Goal: Navigation & Orientation: Find specific page/section

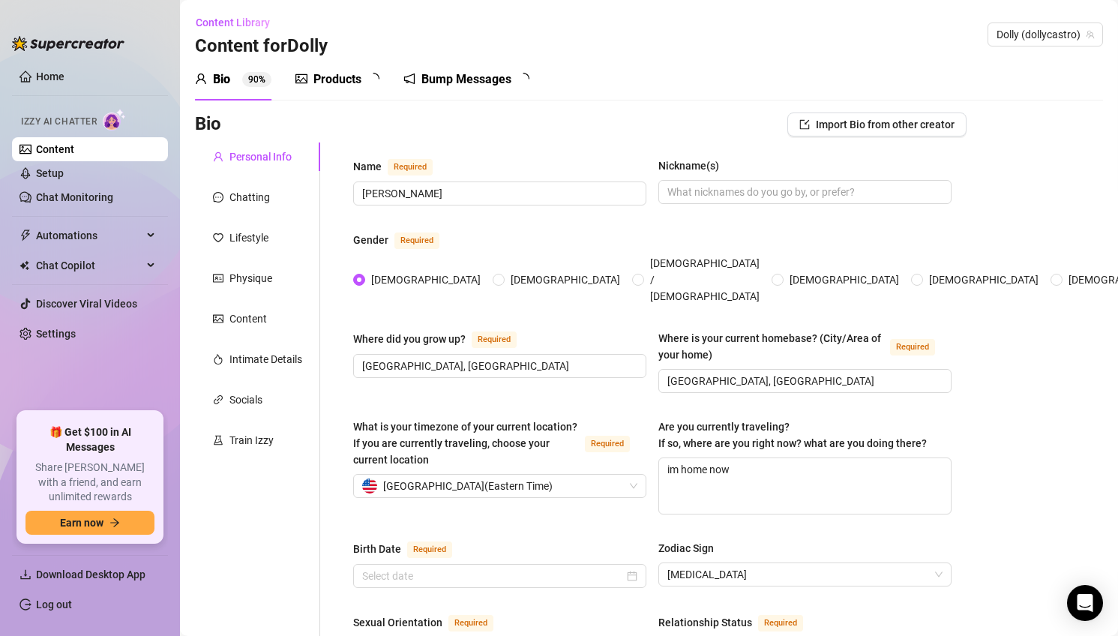
type input "[DATE]"
click at [64, 179] on link "Setup" at bounding box center [50, 173] width 28 height 12
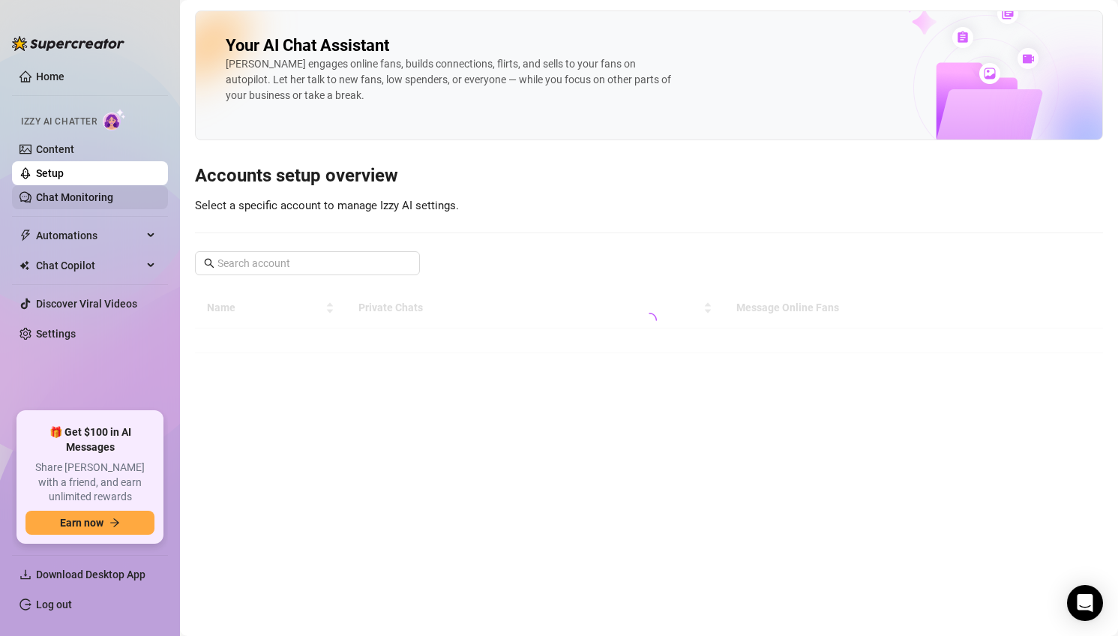
click at [88, 193] on link "Chat Monitoring" at bounding box center [74, 197] width 77 height 12
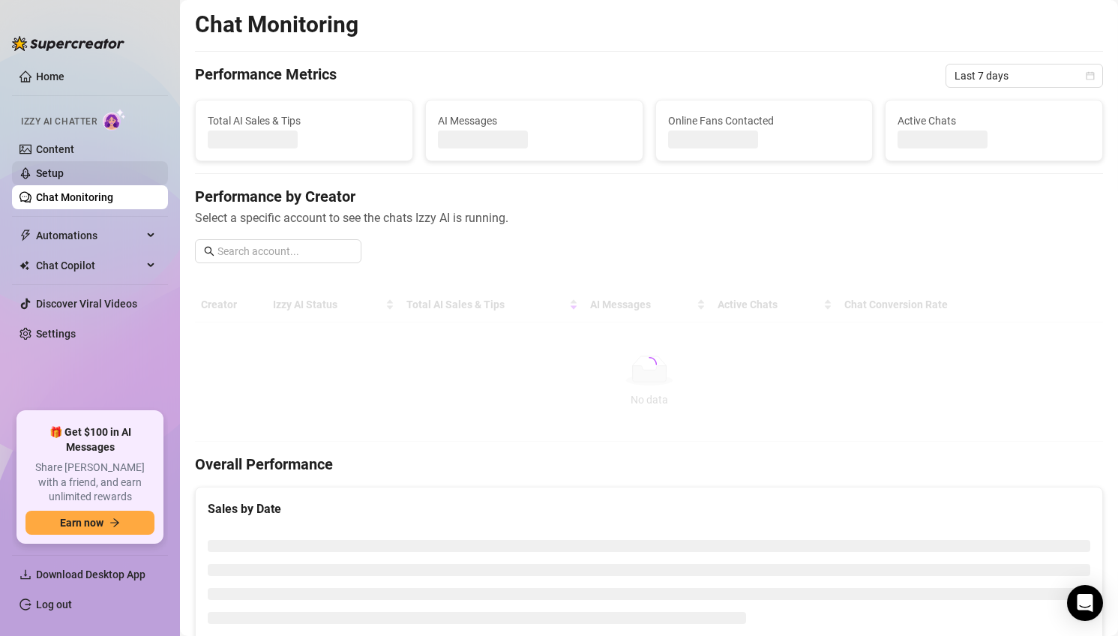
click at [64, 167] on link "Setup" at bounding box center [50, 173] width 28 height 12
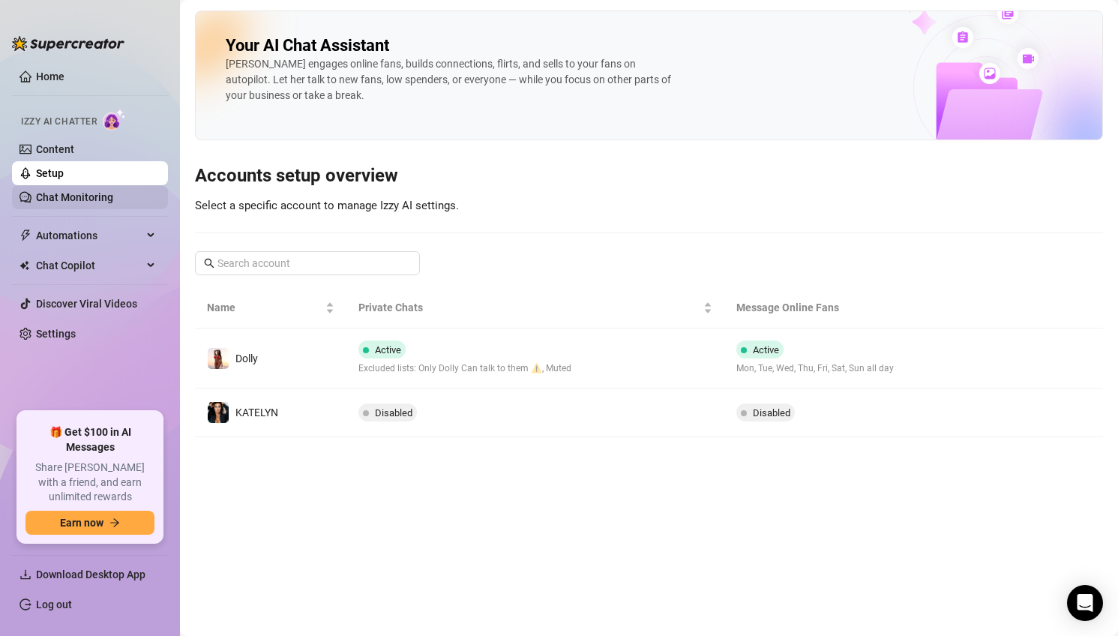
click at [113, 197] on link "Chat Monitoring" at bounding box center [74, 197] width 77 height 12
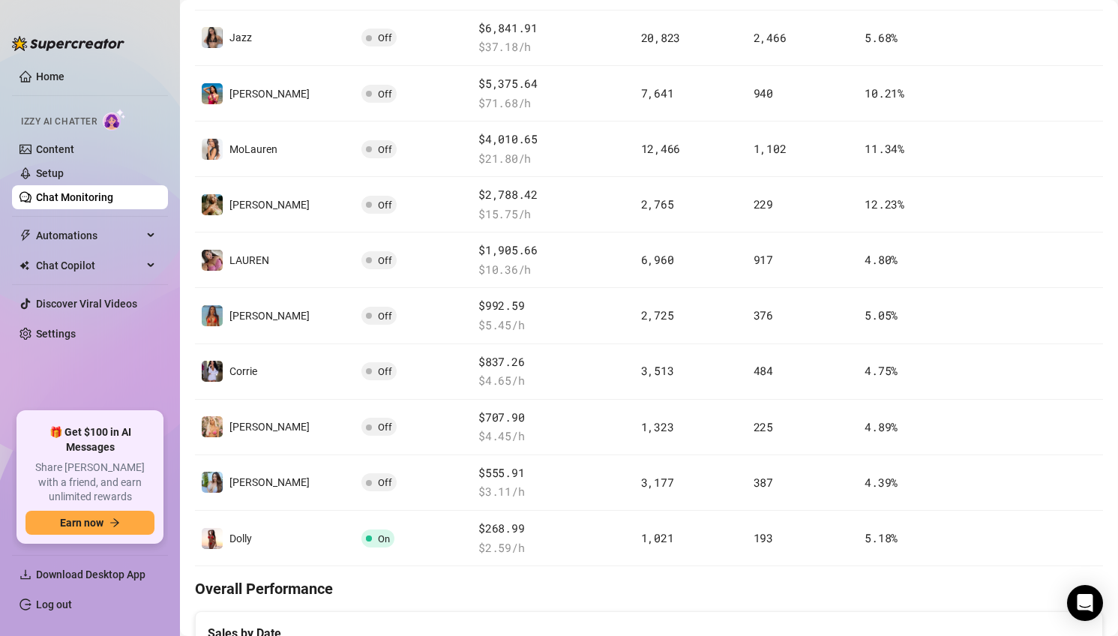
scroll to position [318, 0]
